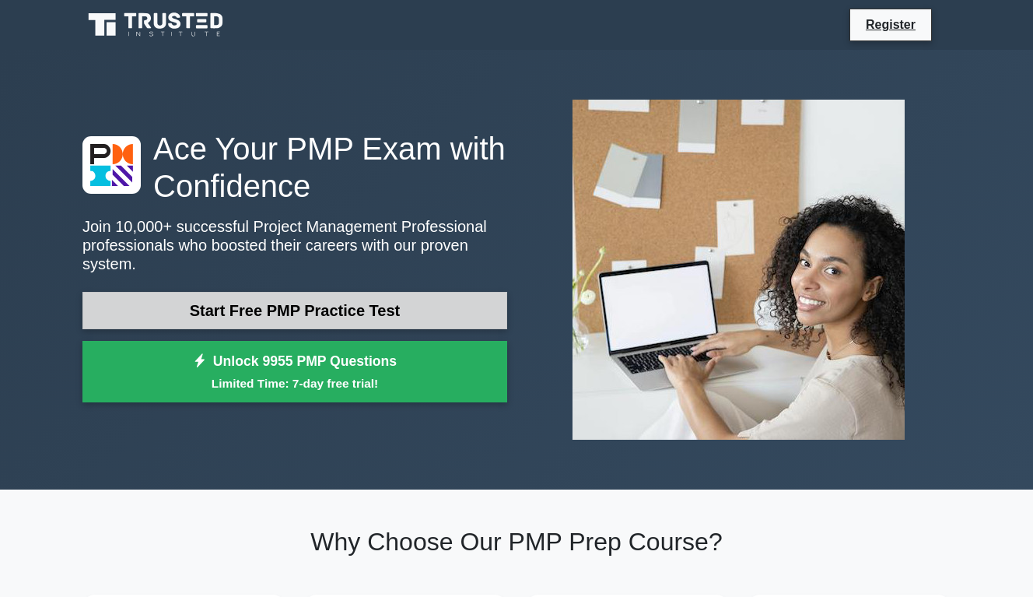
drag, startPoint x: 376, startPoint y: 289, endPoint x: 388, endPoint y: 289, distance: 12.5
click at [376, 292] on link "Start Free PMP Practice Test" at bounding box center [294, 310] width 425 height 37
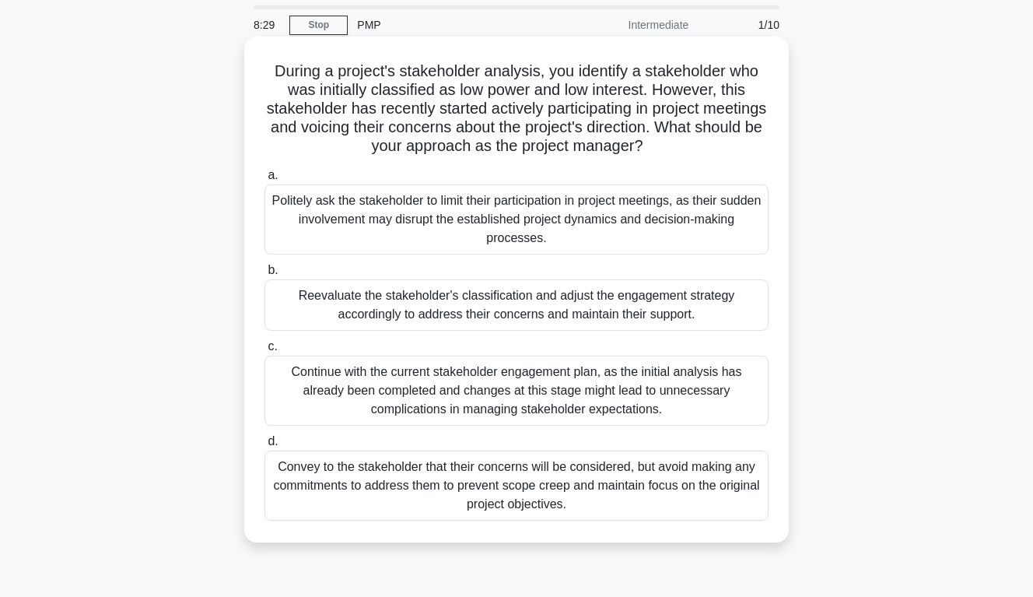
scroll to position [78, 0]
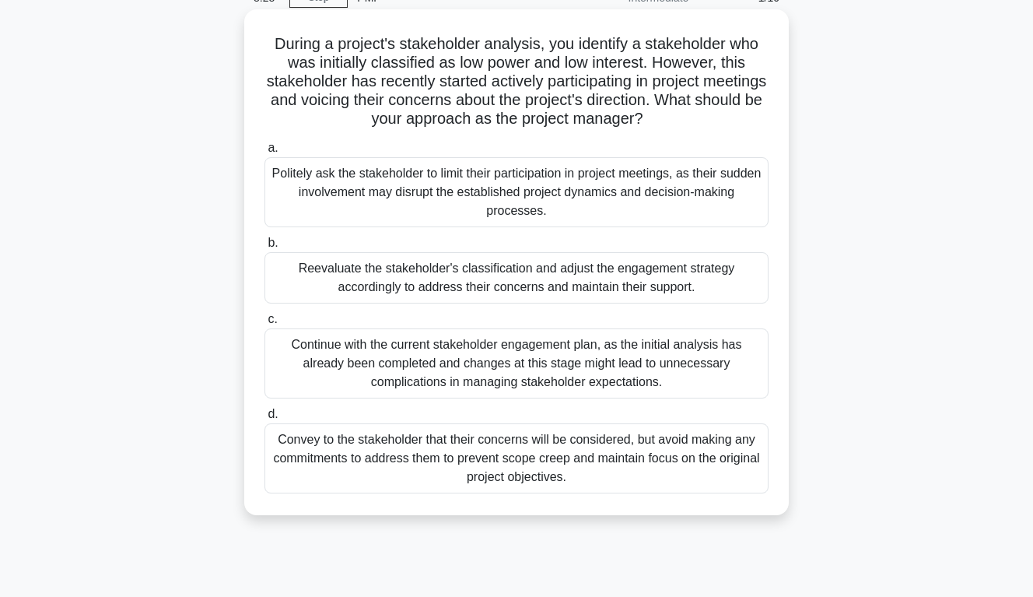
click at [356, 440] on div "Convey to the stakeholder that their concerns will be considered, but avoid mak…" at bounding box center [517, 458] width 504 height 70
click at [265, 419] on input "d. Convey to the stakeholder that their concerns will be considered, but avoid …" at bounding box center [265, 414] width 0 height 10
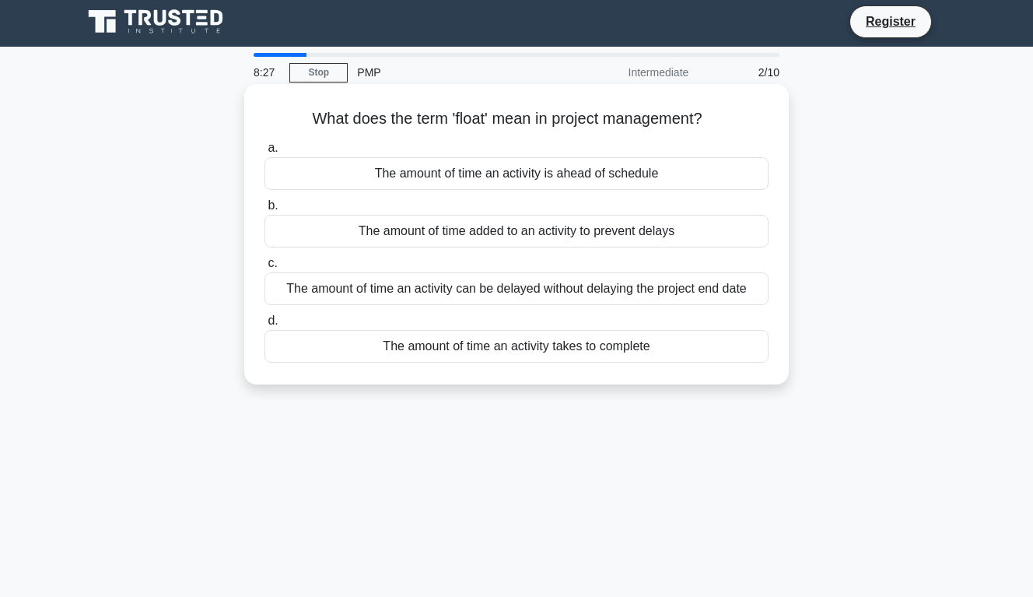
scroll to position [0, 0]
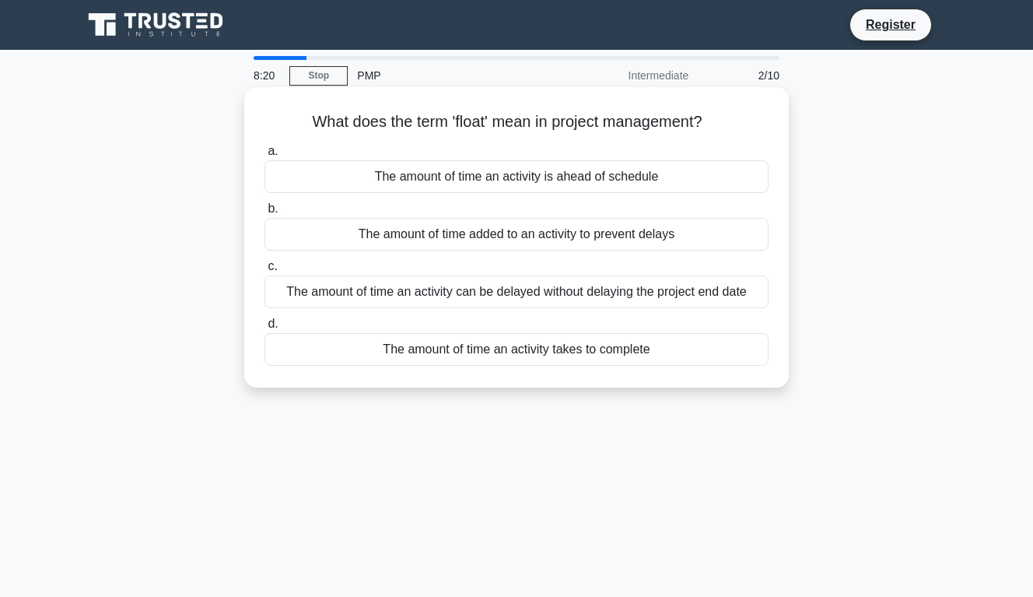
click at [709, 290] on div "The amount of time an activity can be delayed without delaying the project end …" at bounding box center [517, 291] width 504 height 33
click at [265, 272] on input "c. The amount of time an activity can be delayed without delaying the project e…" at bounding box center [265, 266] width 0 height 10
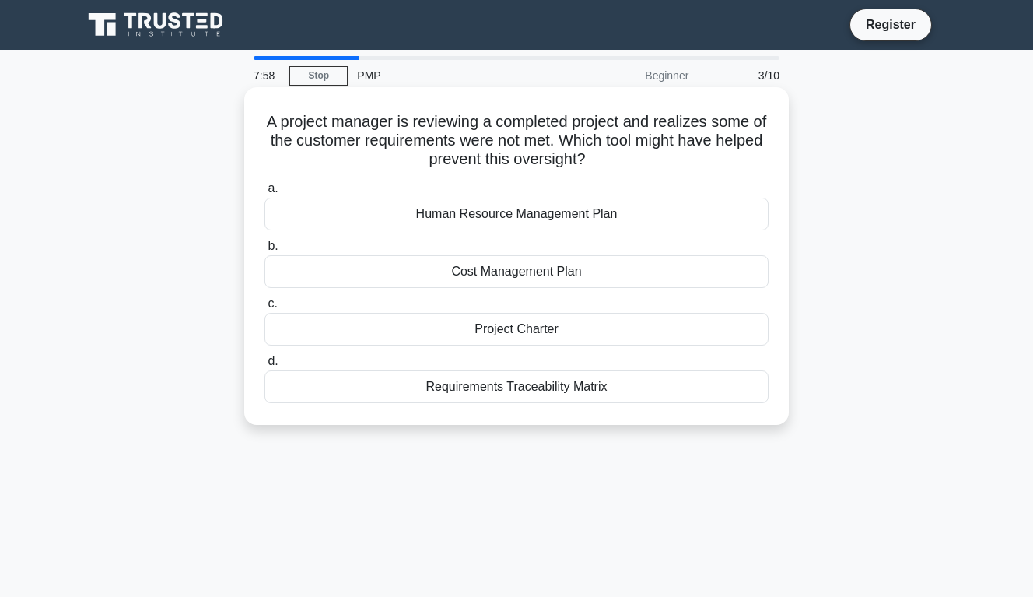
click at [555, 386] on div "Requirements Traceability Matrix" at bounding box center [517, 386] width 504 height 33
click at [265, 367] on input "d. Requirements Traceability Matrix" at bounding box center [265, 361] width 0 height 10
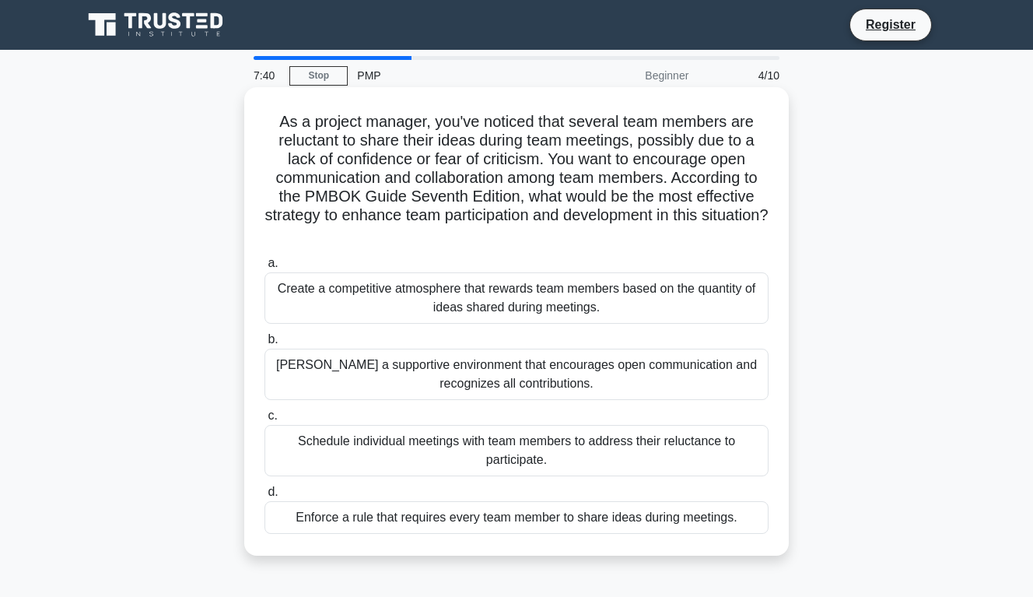
scroll to position [78, 0]
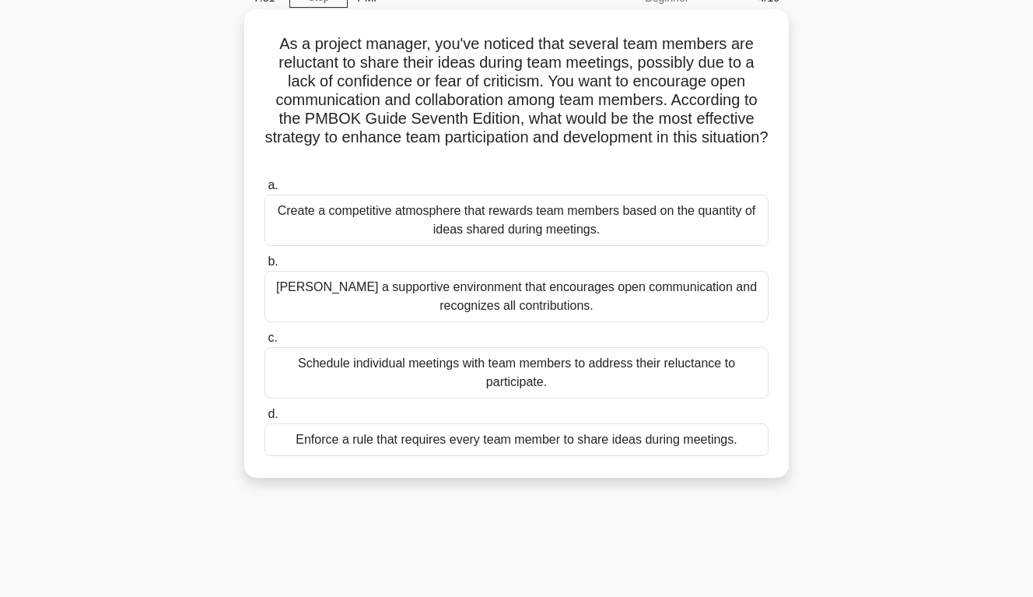
click at [449, 289] on div "Foster a supportive environment that encourages open communication and recogniz…" at bounding box center [517, 296] width 504 height 51
click at [265, 267] on input "b. Foster a supportive environment that encourages open communication and recog…" at bounding box center [265, 262] width 0 height 10
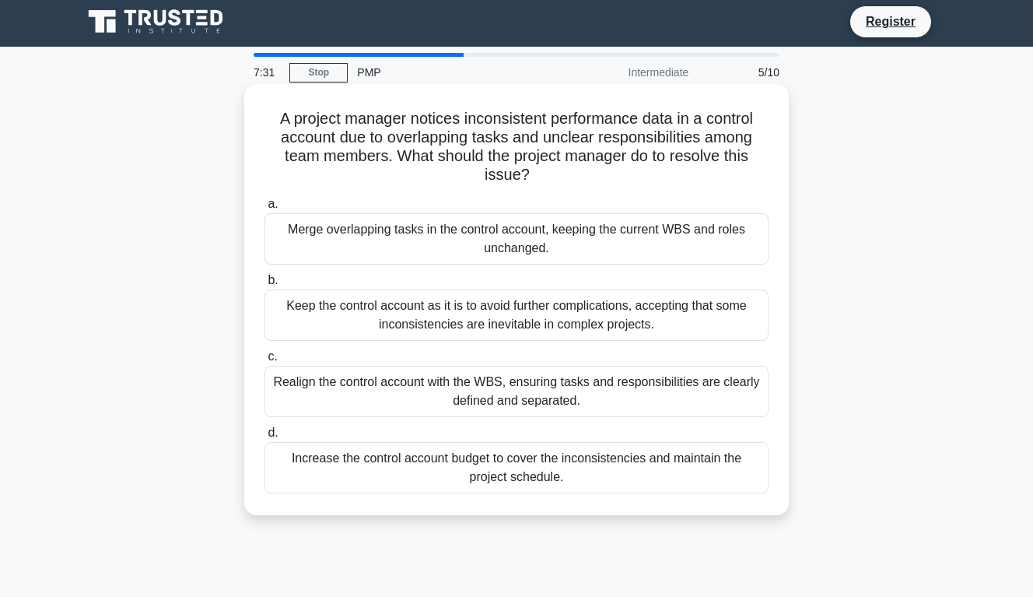
scroll to position [0, 0]
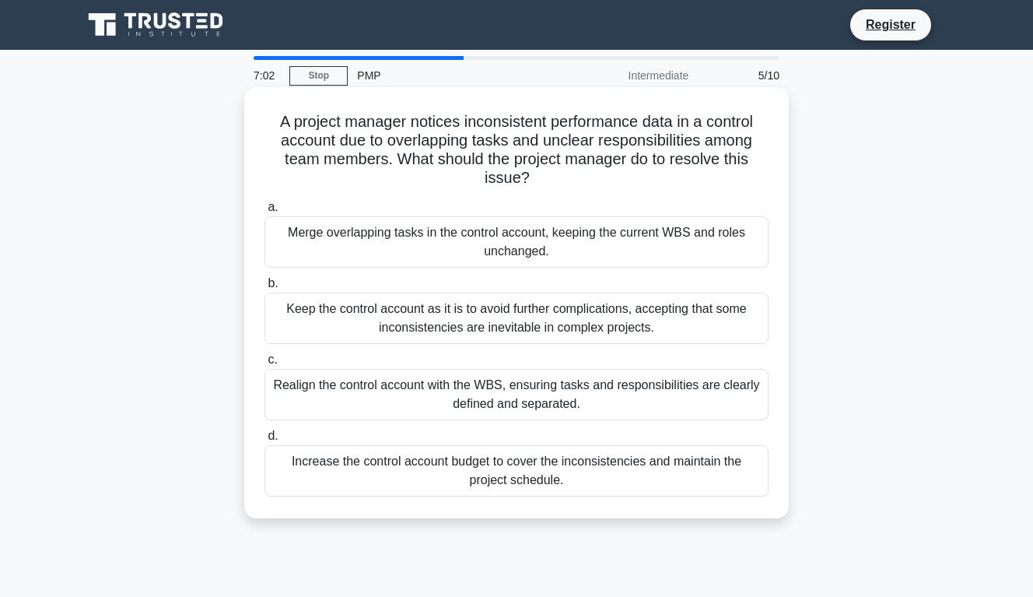
click at [651, 394] on div "Realign the control account with the WBS, ensuring tasks and responsibilities a…" at bounding box center [517, 394] width 504 height 51
click at [265, 365] on input "c. Realign the control account with the WBS, ensuring tasks and responsibilitie…" at bounding box center [265, 360] width 0 height 10
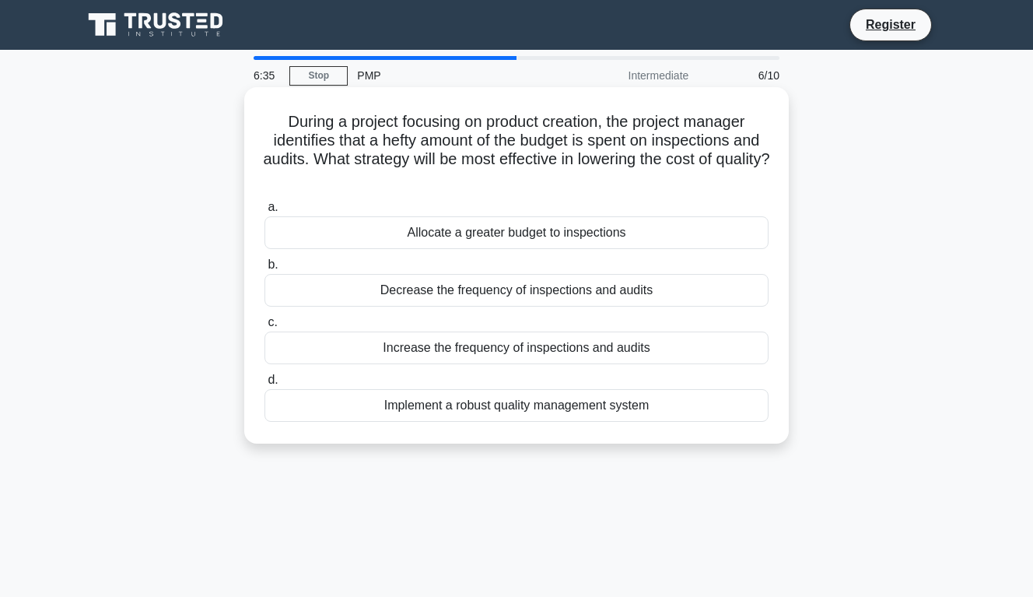
click at [514, 409] on div "Implement a robust quality management system" at bounding box center [517, 405] width 504 height 33
click at [265, 385] on input "d. Implement a robust quality management system" at bounding box center [265, 380] width 0 height 10
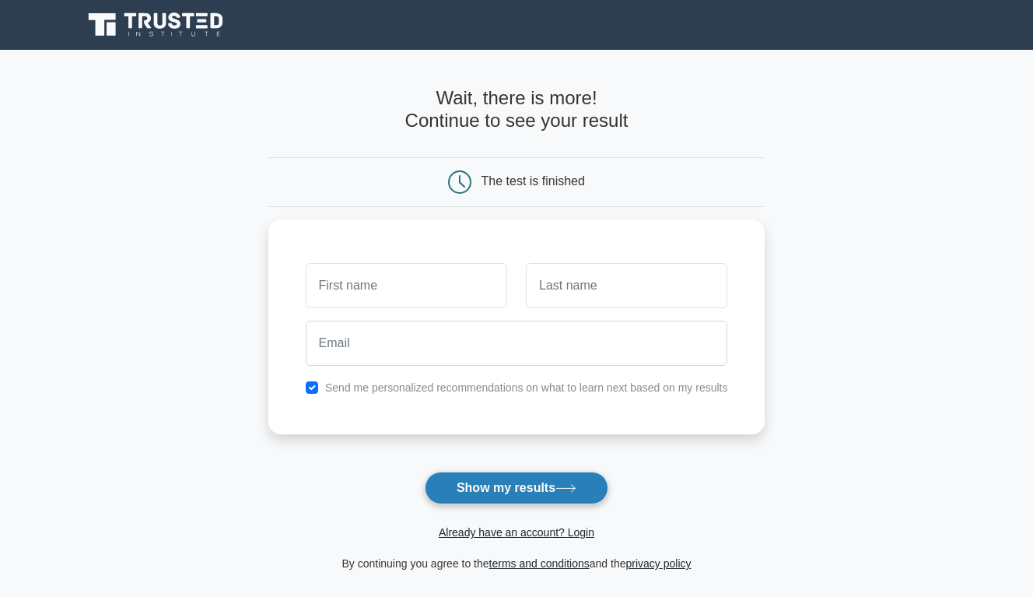
click at [563, 495] on button "Show my results" at bounding box center [517, 488] width 184 height 33
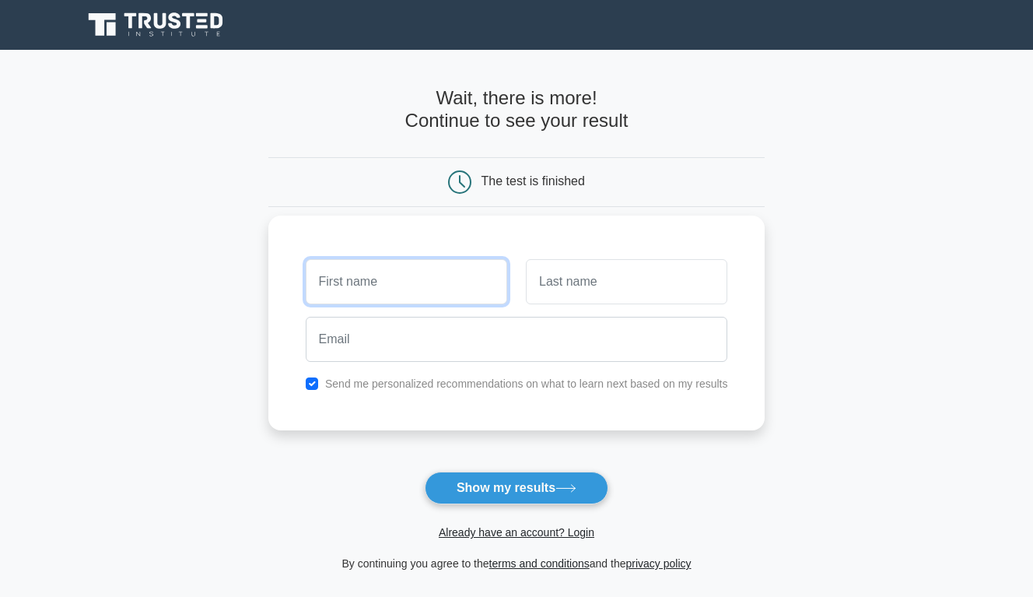
click at [384, 284] on input "text" at bounding box center [407, 281] width 202 height 45
type input "Krysann"
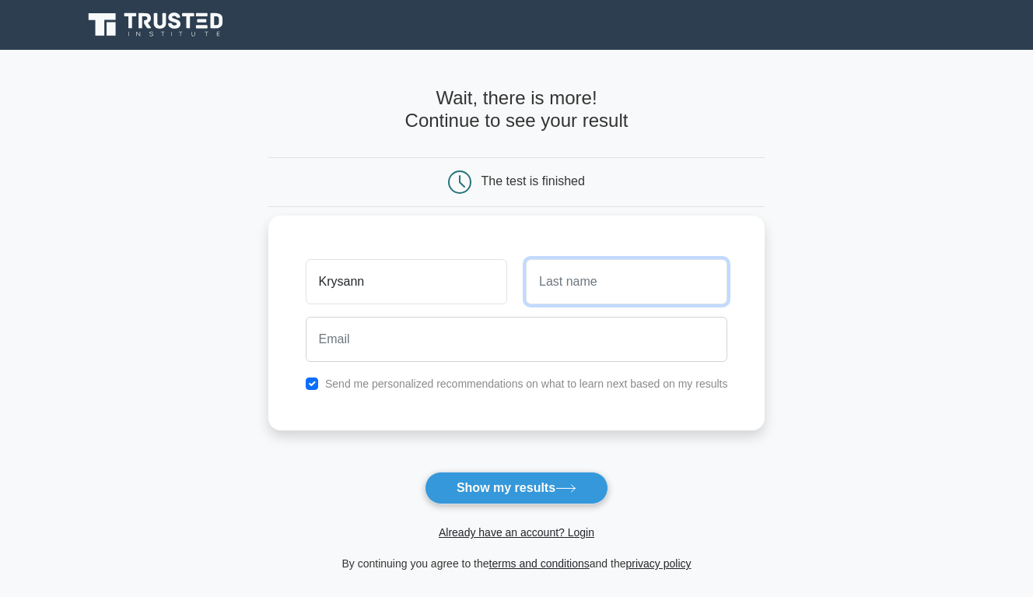
click at [575, 290] on input "text" at bounding box center [627, 281] width 202 height 45
type input "Reid"
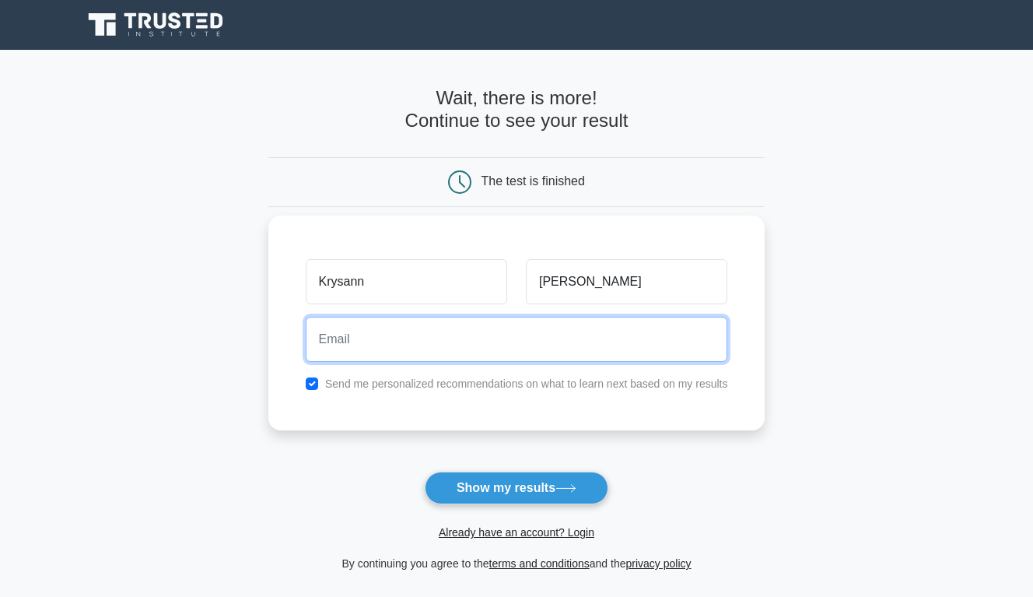
click at [398, 356] on input "email" at bounding box center [517, 339] width 423 height 45
type input "krysann_reid@hotmail.com"
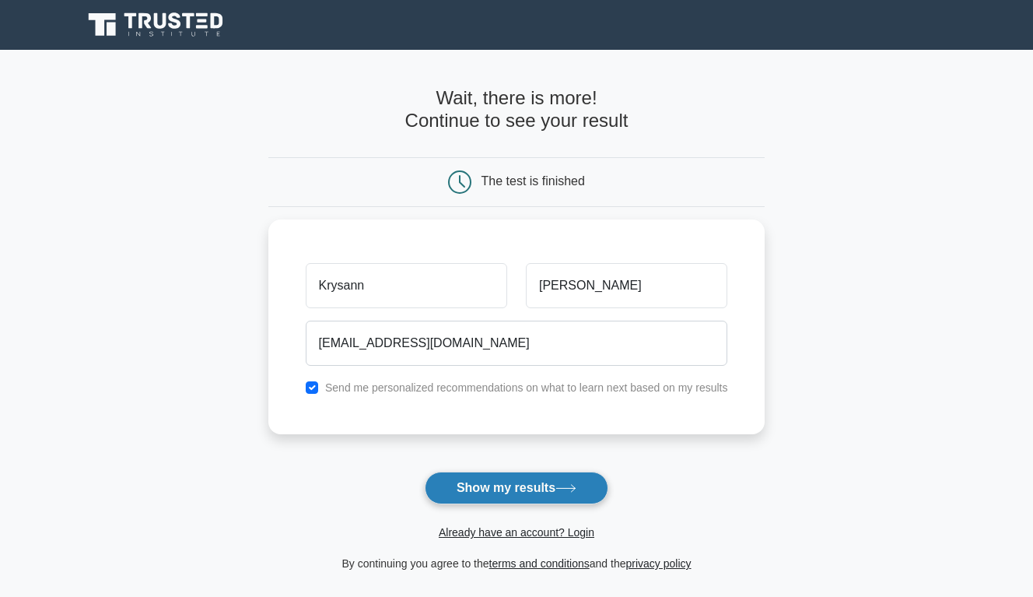
click at [584, 496] on button "Show my results" at bounding box center [517, 488] width 184 height 33
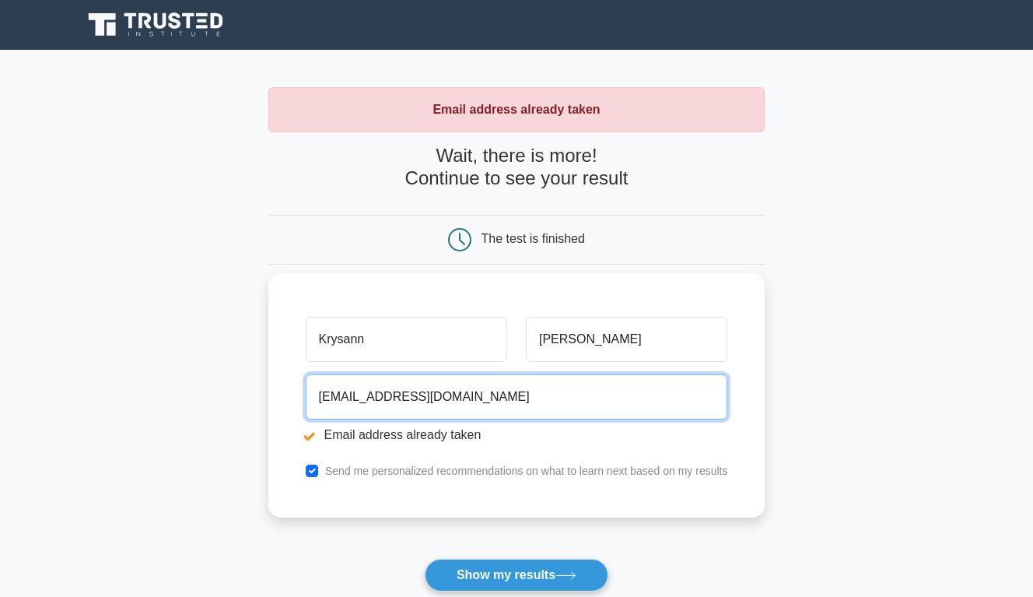
click at [526, 395] on input "[EMAIL_ADDRESS][DOMAIN_NAME]" at bounding box center [517, 396] width 423 height 45
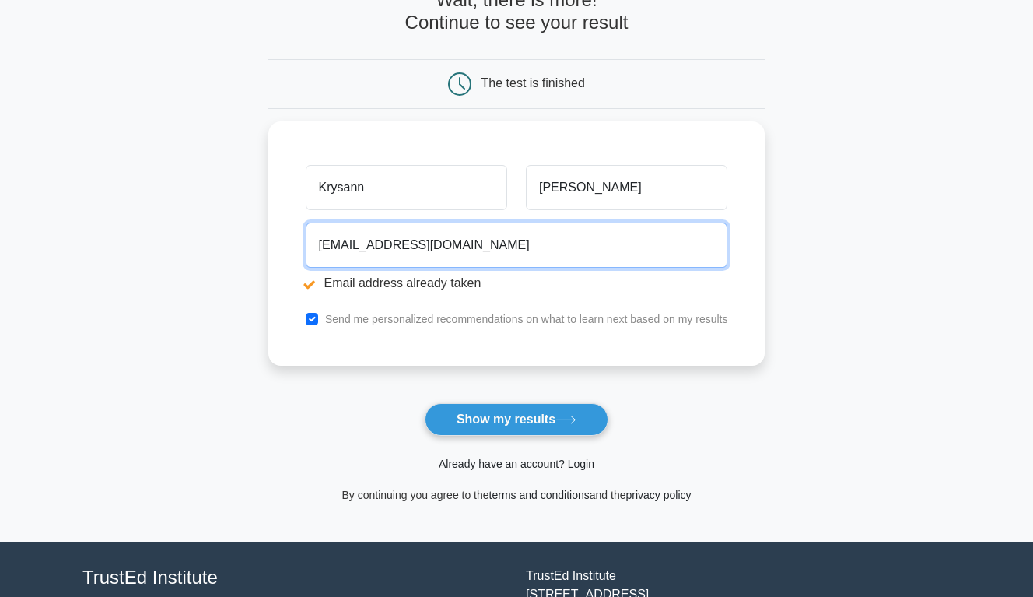
drag, startPoint x: 519, startPoint y: 247, endPoint x: 254, endPoint y: 248, distance: 264.6
click at [254, 248] on main "Email address already taken Wait, there is more! Continue to see your result Th…" at bounding box center [516, 217] width 1033 height 647
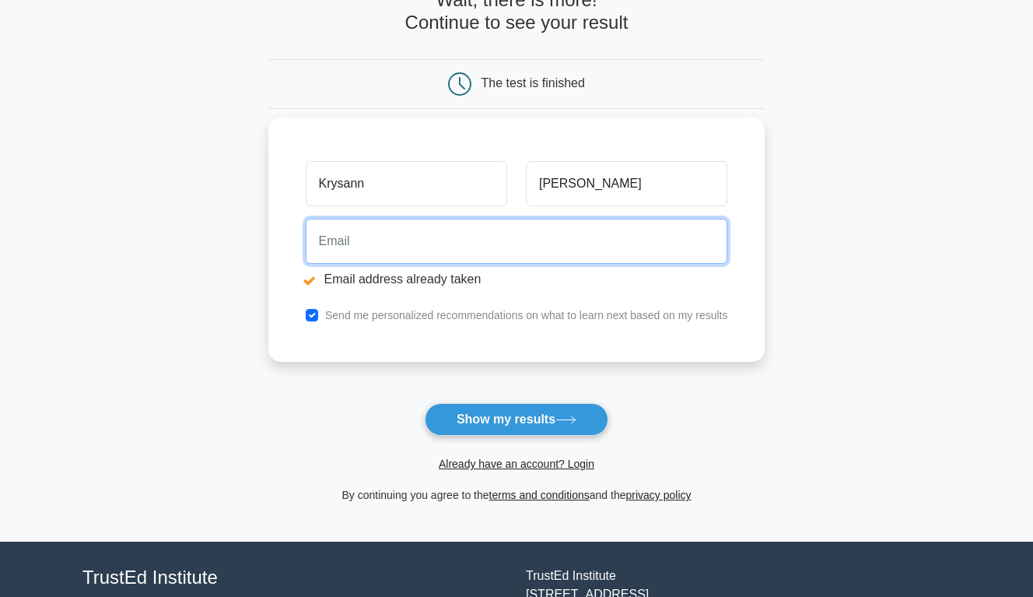
click at [538, 247] on input "email" at bounding box center [517, 241] width 423 height 45
type input "[EMAIL_ADDRESS][DOMAIN_NAME]"
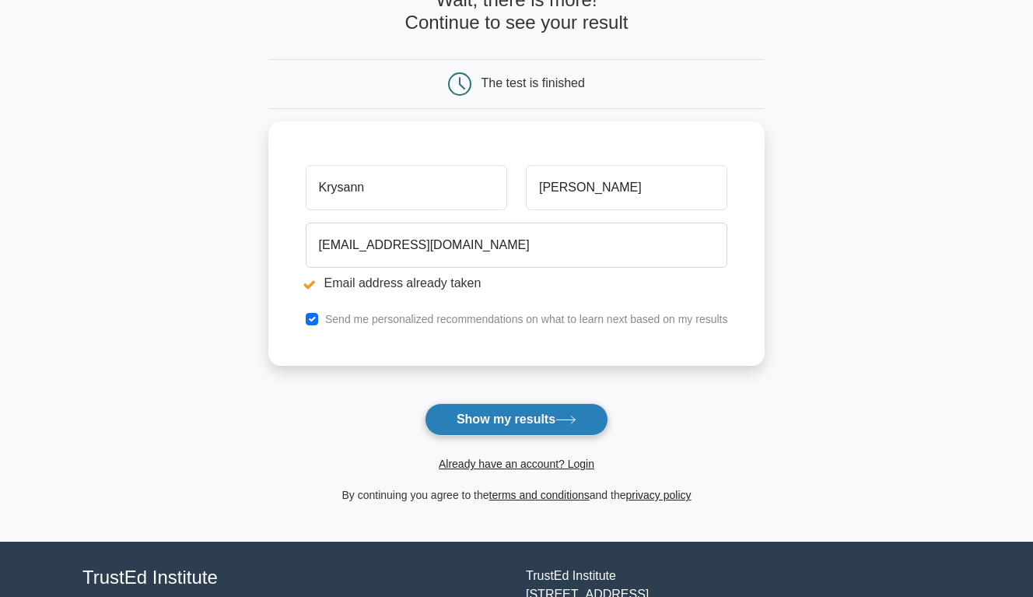
click at [577, 423] on icon at bounding box center [566, 420] width 21 height 9
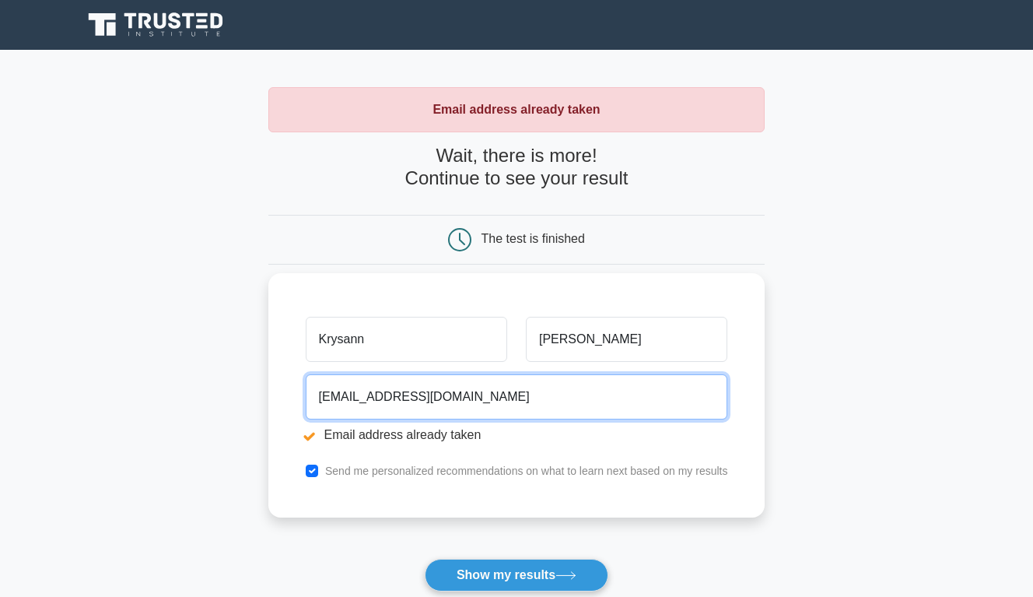
drag, startPoint x: 468, startPoint y: 395, endPoint x: 286, endPoint y: 395, distance: 182.1
click at [286, 395] on div "[PERSON_NAME] [EMAIL_ADDRESS][DOMAIN_NAME] Email address already taken Send me …" at bounding box center [516, 395] width 497 height 244
click at [454, 388] on input "email" at bounding box center [517, 396] width 423 height 45
type input "ramoyjohnson@gmail.com"
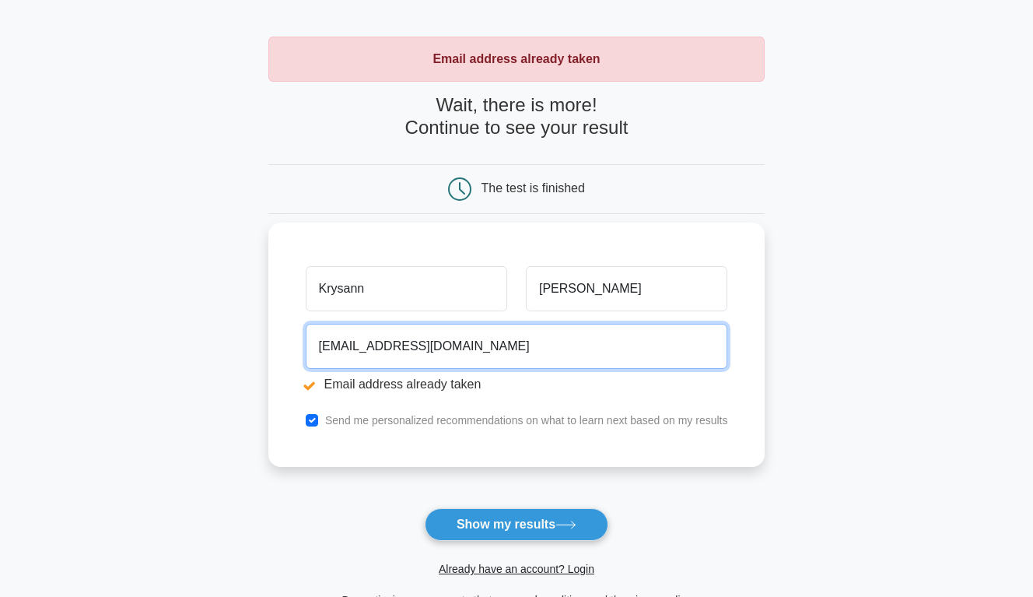
scroll to position [78, 0]
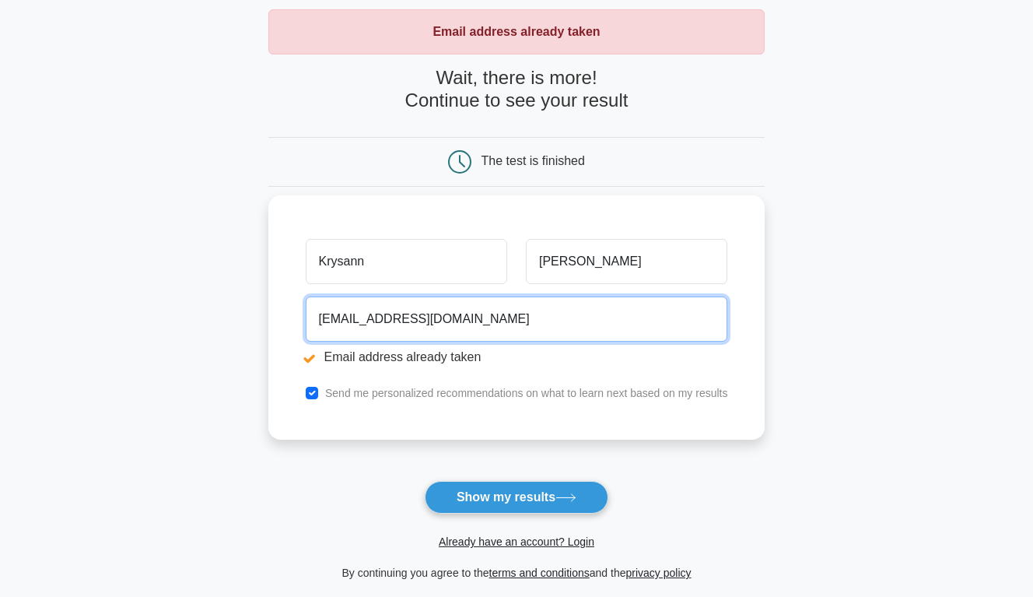
drag, startPoint x: 524, startPoint y: 319, endPoint x: 301, endPoint y: 317, distance: 222.6
click at [301, 317] on div "ramoyjohnson@gmail.com Email address already taken" at bounding box center [516, 333] width 441 height 87
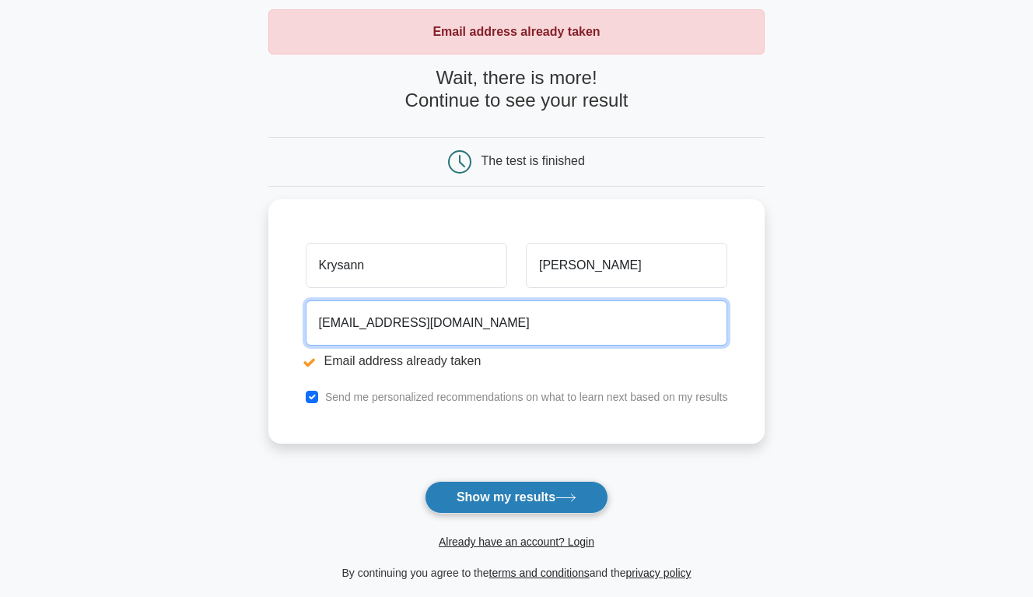
type input "krysannreid03@gmail.com"
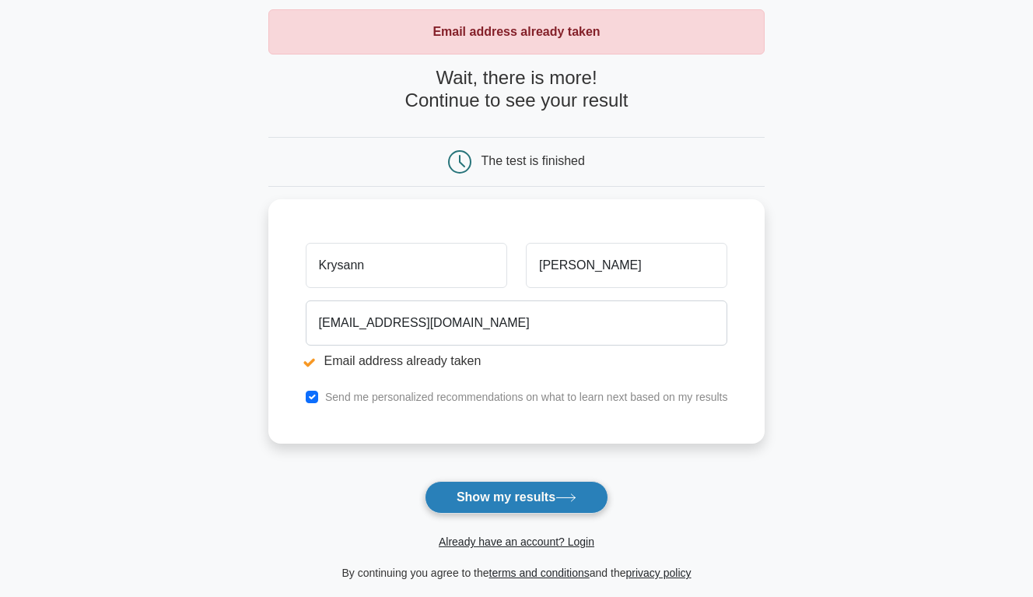
click at [549, 488] on button "Show my results" at bounding box center [517, 497] width 184 height 33
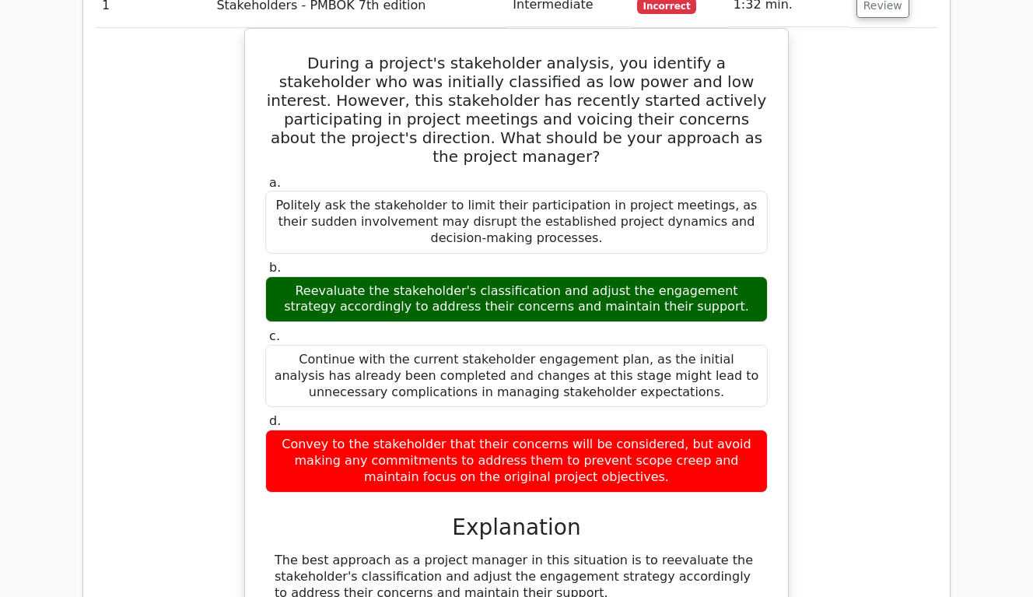
scroll to position [1323, 0]
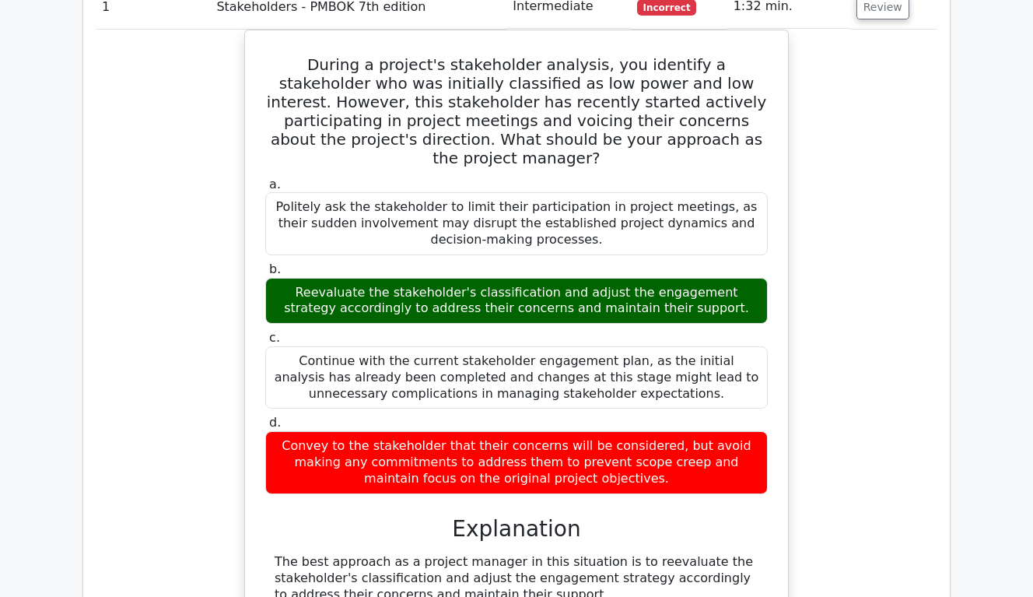
drag, startPoint x: 304, startPoint y: 360, endPoint x: 794, endPoint y: 321, distance: 491.8
click at [599, 431] on div "Convey to the stakeholder that their concerns will be considered, but avoid mak…" at bounding box center [516, 462] width 503 height 62
click at [916, 270] on div "During a project's stakeholder analysis, you identify a stakeholder who was ini…" at bounding box center [517, 496] width 842 height 932
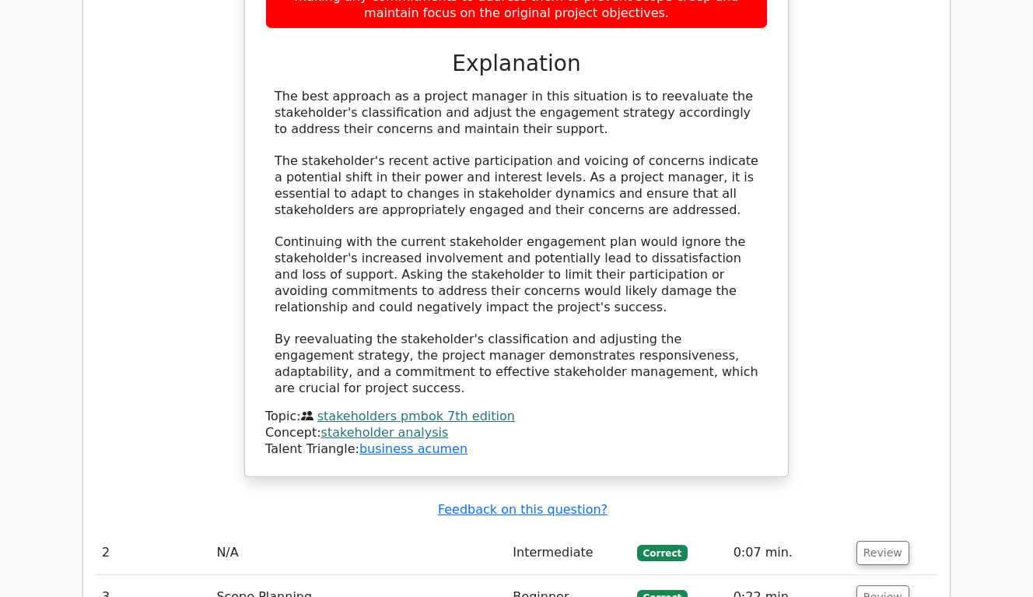
scroll to position [1790, 0]
